Goal: Use online tool/utility: Utilize a website feature to perform a specific function

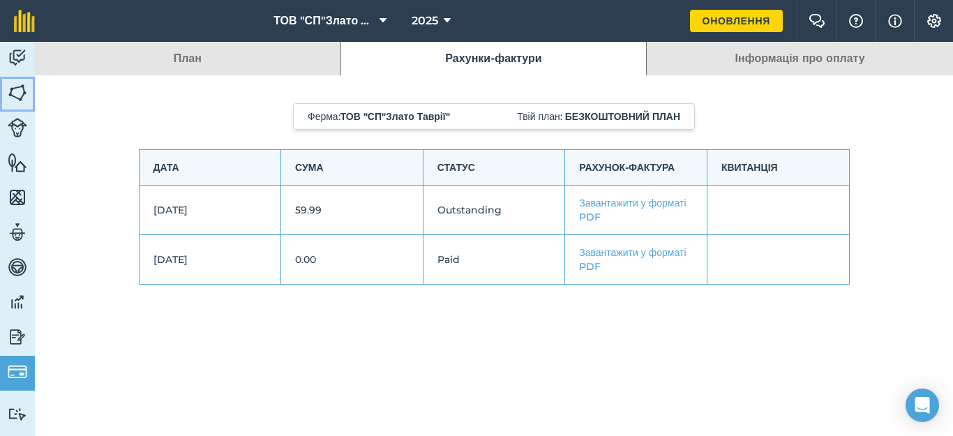
click at [13, 89] on img at bounding box center [18, 92] width 20 height 21
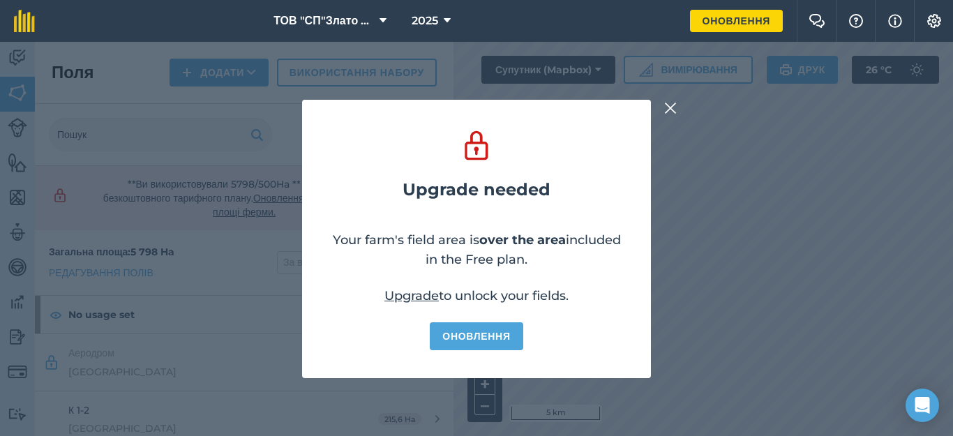
click at [671, 111] on img at bounding box center [670, 108] width 13 height 17
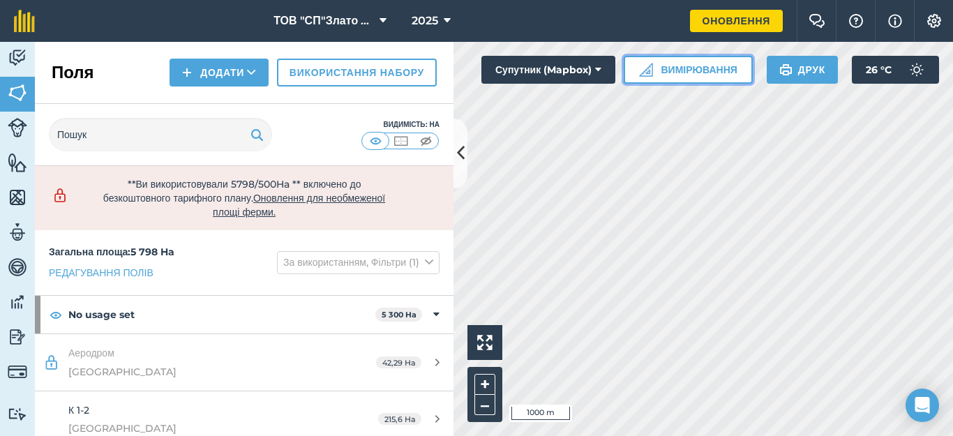
click at [685, 64] on button "Вимірювання" at bounding box center [688, 70] width 129 height 28
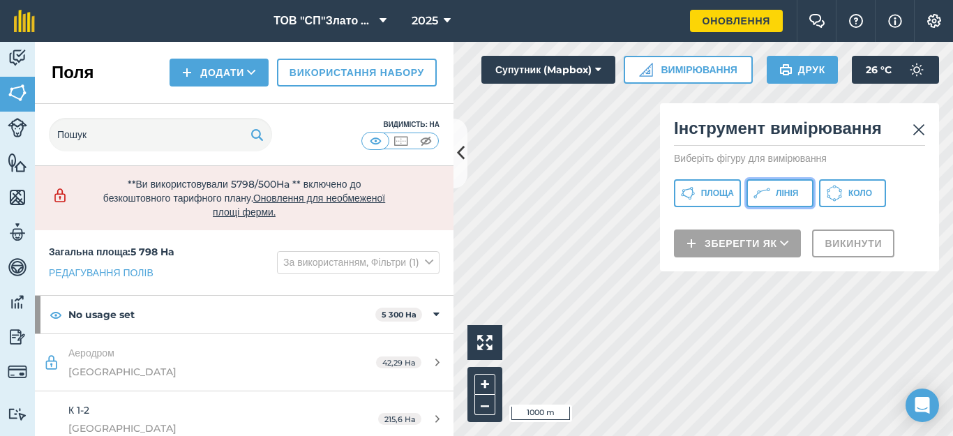
click at [791, 197] on span "Лінія" at bounding box center [787, 193] width 22 height 11
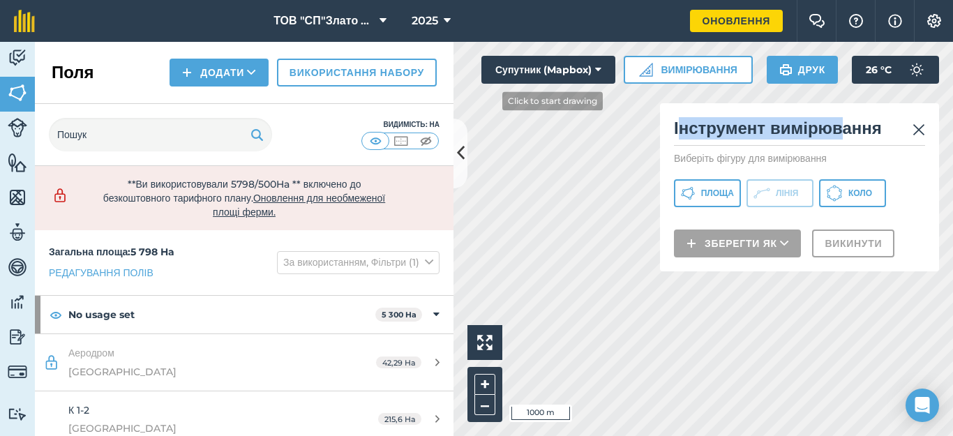
drag, startPoint x: 865, startPoint y: 117, endPoint x: 679, endPoint y: 119, distance: 186.4
click at [679, 119] on h2 "Інструмент вимірювання" at bounding box center [799, 131] width 251 height 29
click at [427, 177] on div "Діяльність [PERSON_NAME] Особливості Карти Команда Транспортні засоби Дані Звіт…" at bounding box center [476, 239] width 953 height 394
click at [914, 130] on img at bounding box center [919, 129] width 13 height 17
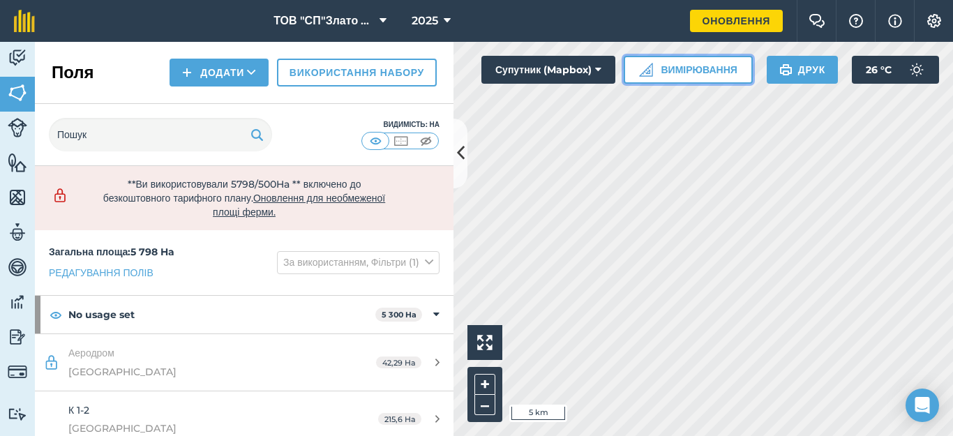
click at [694, 68] on button "Вимірювання" at bounding box center [688, 70] width 129 height 28
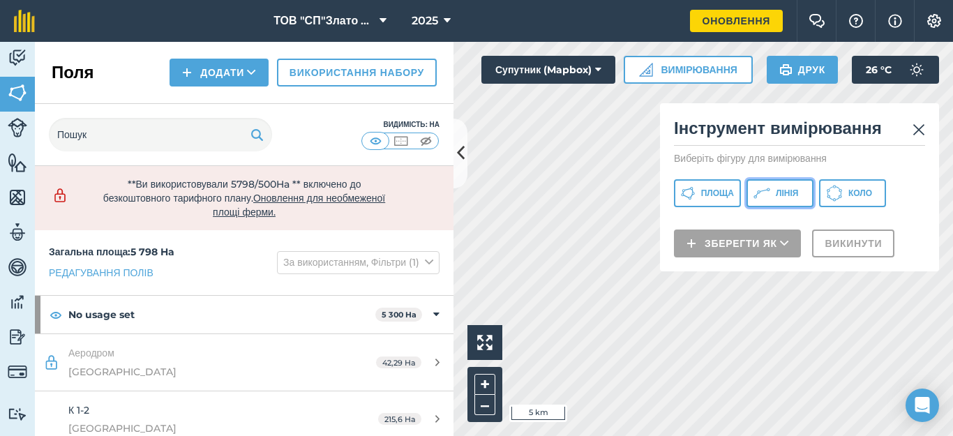
click at [765, 188] on icon at bounding box center [762, 193] width 17 height 17
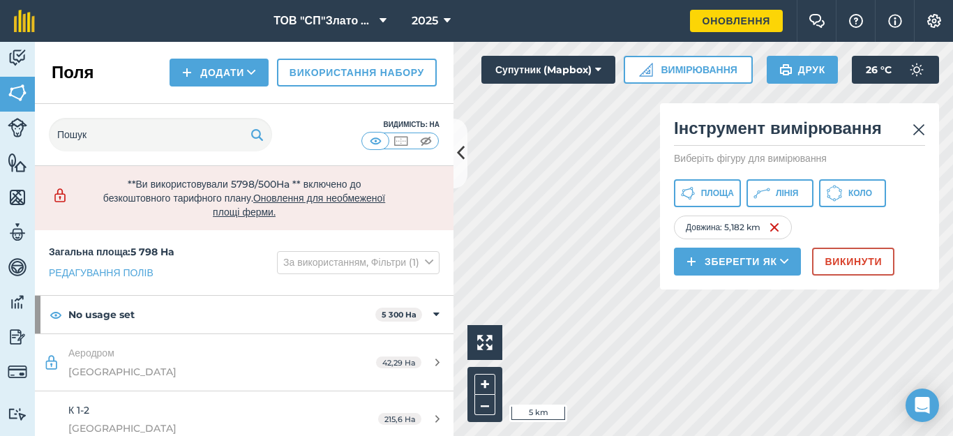
drag, startPoint x: 834, startPoint y: 246, endPoint x: 833, endPoint y: 258, distance: 11.9
click at [834, 251] on div "Інструмент вимірювання Виберіть фігуру для вимірювання Площа Лінія Коло Довжина…" at bounding box center [799, 196] width 279 height 186
click at [833, 258] on button "Викинути" at bounding box center [853, 262] width 82 height 28
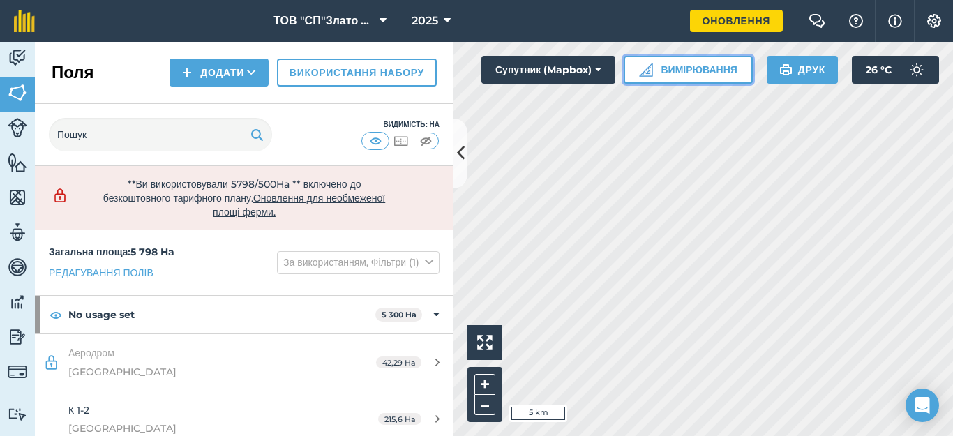
click at [686, 73] on button "Вимірювання" at bounding box center [688, 70] width 129 height 28
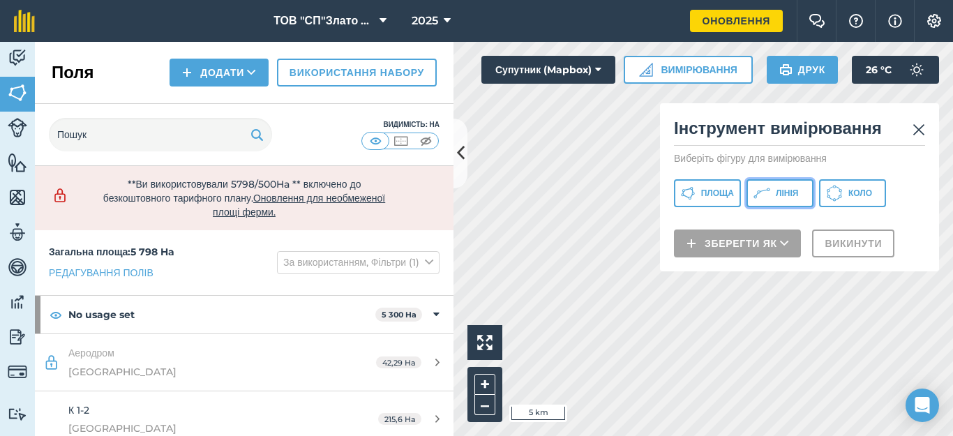
click at [775, 196] on button "Лінія" at bounding box center [780, 193] width 67 height 28
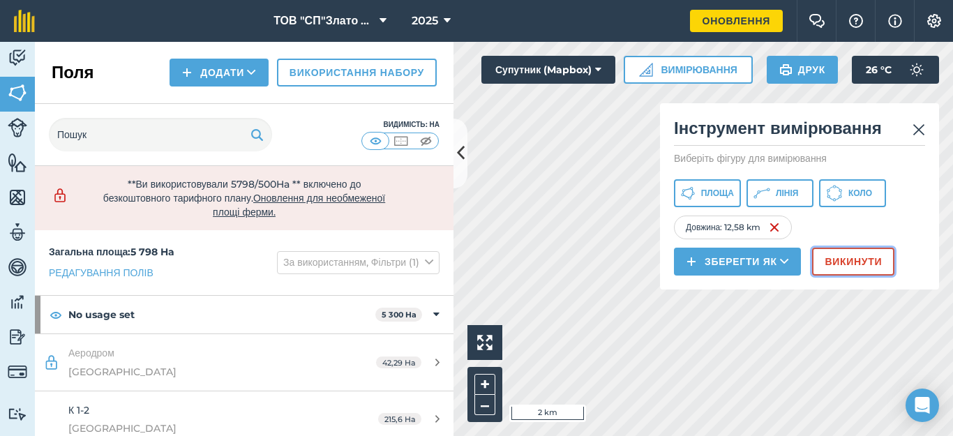
click at [838, 266] on button "Викинути" at bounding box center [853, 262] width 82 height 28
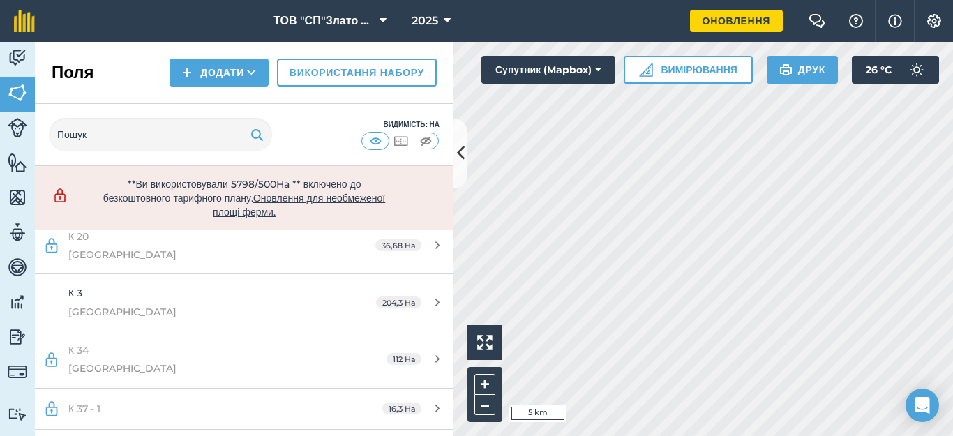
scroll to position [93, 0]
